Goal: Task Accomplishment & Management: Use online tool/utility

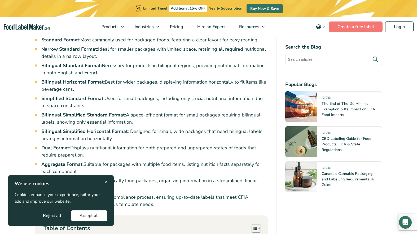
scroll to position [336, 0]
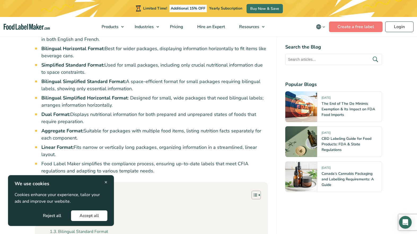
click at [107, 180] on span "×" at bounding box center [105, 181] width 3 height 7
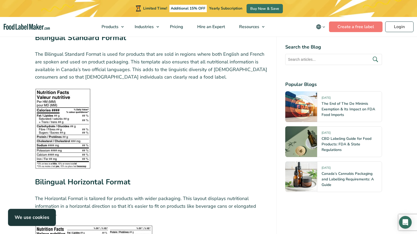
scroll to position [934, 0]
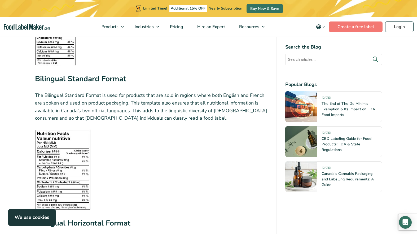
click at [85, 114] on p "The Bilingual Standard Format is used for products that are sold in regions whe…" at bounding box center [151, 106] width 233 height 30
click at [83, 74] on strong "Bilingual Standard Format" at bounding box center [80, 79] width 91 height 10
click at [58, 144] on img at bounding box center [63, 169] width 56 height 81
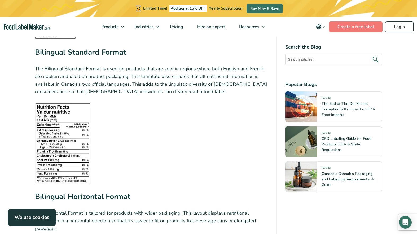
scroll to position [1039, 0]
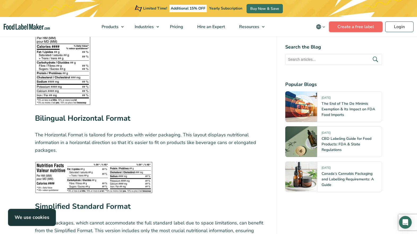
click at [352, 29] on link "Create a free label" at bounding box center [355, 26] width 53 height 11
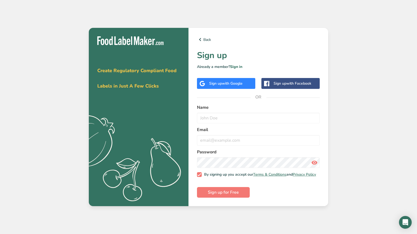
click at [240, 81] on span "with Google" at bounding box center [232, 83] width 21 height 5
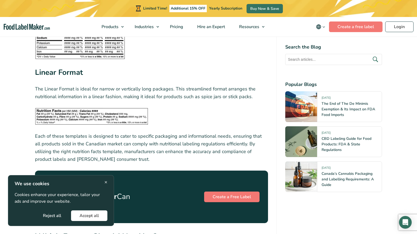
scroll to position [1752, 0]
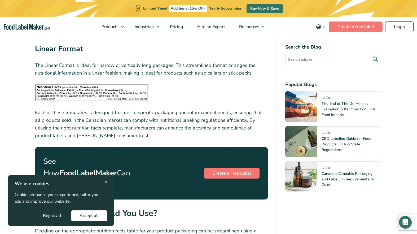
click at [105, 183] on span "×" at bounding box center [105, 181] width 3 height 7
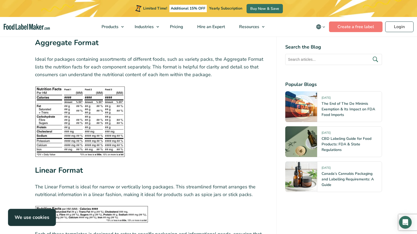
scroll to position [1577, 0]
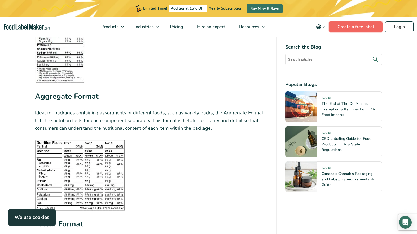
click at [337, 26] on link "Create a free label" at bounding box center [355, 26] width 53 height 11
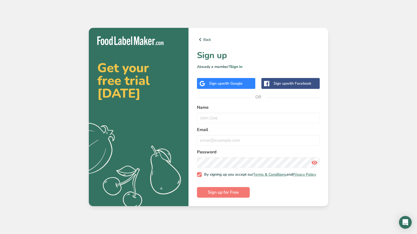
click at [241, 84] on span "with Google" at bounding box center [232, 83] width 21 height 5
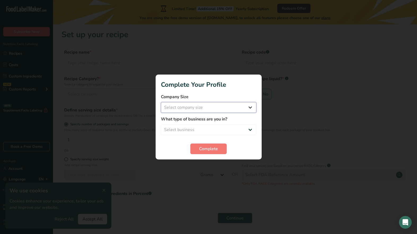
click at [184, 110] on select "Select company size Fewer than 10 Employees 10 to 50 Employees 51 to 500 Employ…" at bounding box center [208, 107] width 95 height 11
select select "1"
click at [217, 131] on select "Select business Packaged Food Manufacturer Restaurant & Cafe Bakery Meal Plans …" at bounding box center [208, 129] width 95 height 11
click at [204, 131] on select "Select business Packaged Food Manufacturer Restaurant & Cafe Bakery Meal Plans …" at bounding box center [208, 129] width 95 height 11
select select "1"
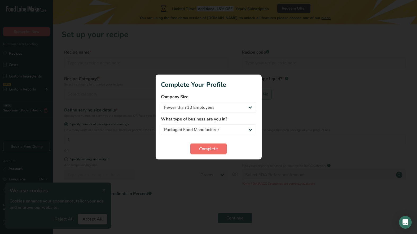
click at [204, 149] on span "Complete" at bounding box center [208, 148] width 19 height 6
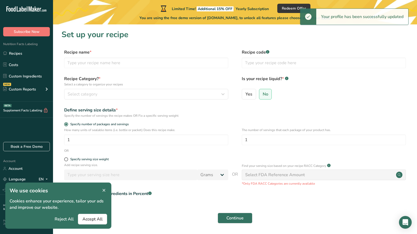
click at [104, 192] on icon at bounding box center [103, 189] width 5 height 7
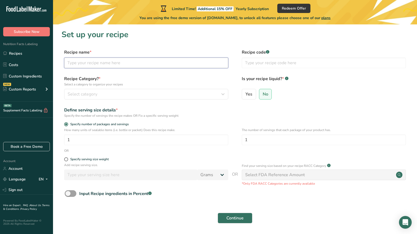
click at [100, 63] on input "text" at bounding box center [146, 62] width 164 height 11
